Goal: Book appointment/travel/reservation

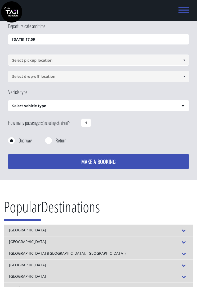
click at [181, 59] on link at bounding box center [184, 60] width 9 height 11
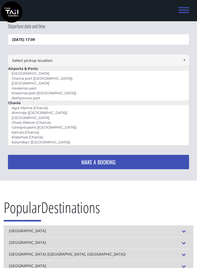
click at [39, 97] on link "Rethymnon port" at bounding box center [26, 97] width 36 height 7
type input "Rethymnon port"
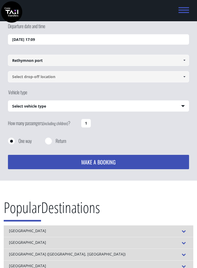
click at [166, 75] on input at bounding box center [98, 76] width 181 height 11
click at [143, 75] on input at bounding box center [98, 76] width 181 height 11
click at [180, 79] on link at bounding box center [184, 76] width 9 height 11
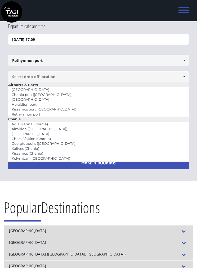
click at [29, 90] on link "[GEOGRAPHIC_DATA]" at bounding box center [30, 89] width 45 height 7
type input "[GEOGRAPHIC_DATA]"
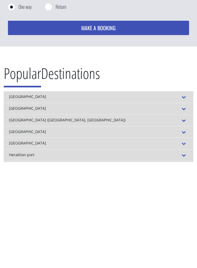
scroll to position [43, 0]
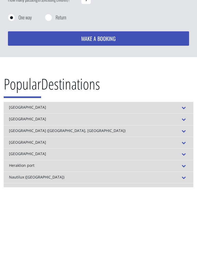
click at [183, 185] on span at bounding box center [184, 188] width 8 height 6
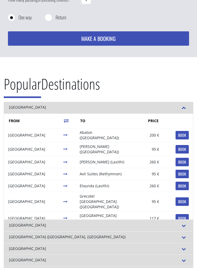
scroll to position [0, 0]
click at [176, 89] on h2 "Popular Destinations" at bounding box center [99, 87] width 190 height 29
click at [185, 107] on span at bounding box center [184, 107] width 8 height 6
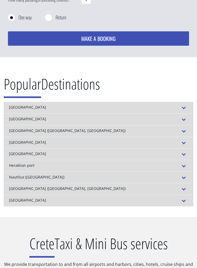
click at [102, 200] on div "[GEOGRAPHIC_DATA]" at bounding box center [99, 200] width 190 height 12
